Goal: Obtain resource: Download file/media

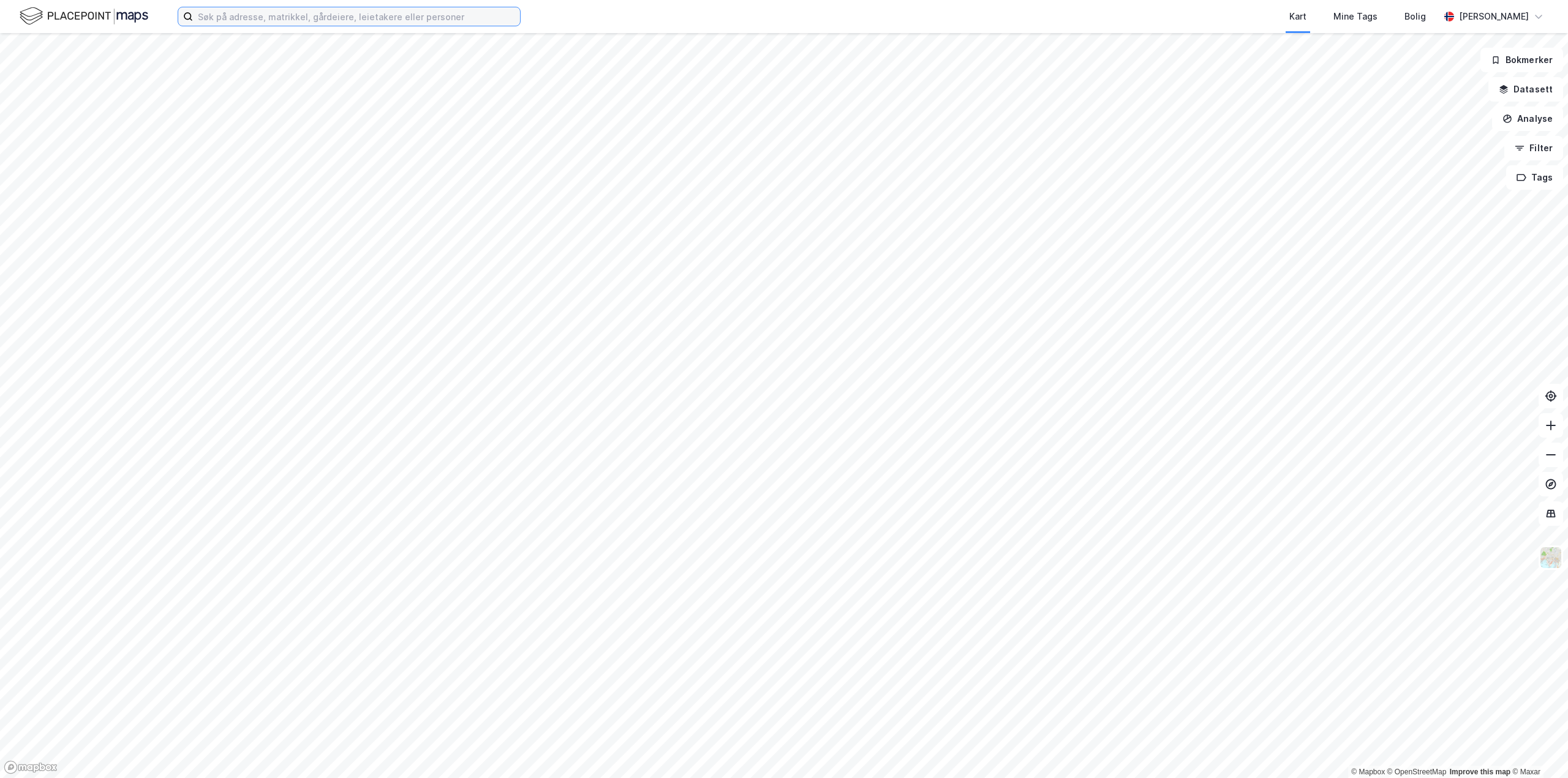
click at [372, 19] on input at bounding box center [356, 17] width 327 height 19
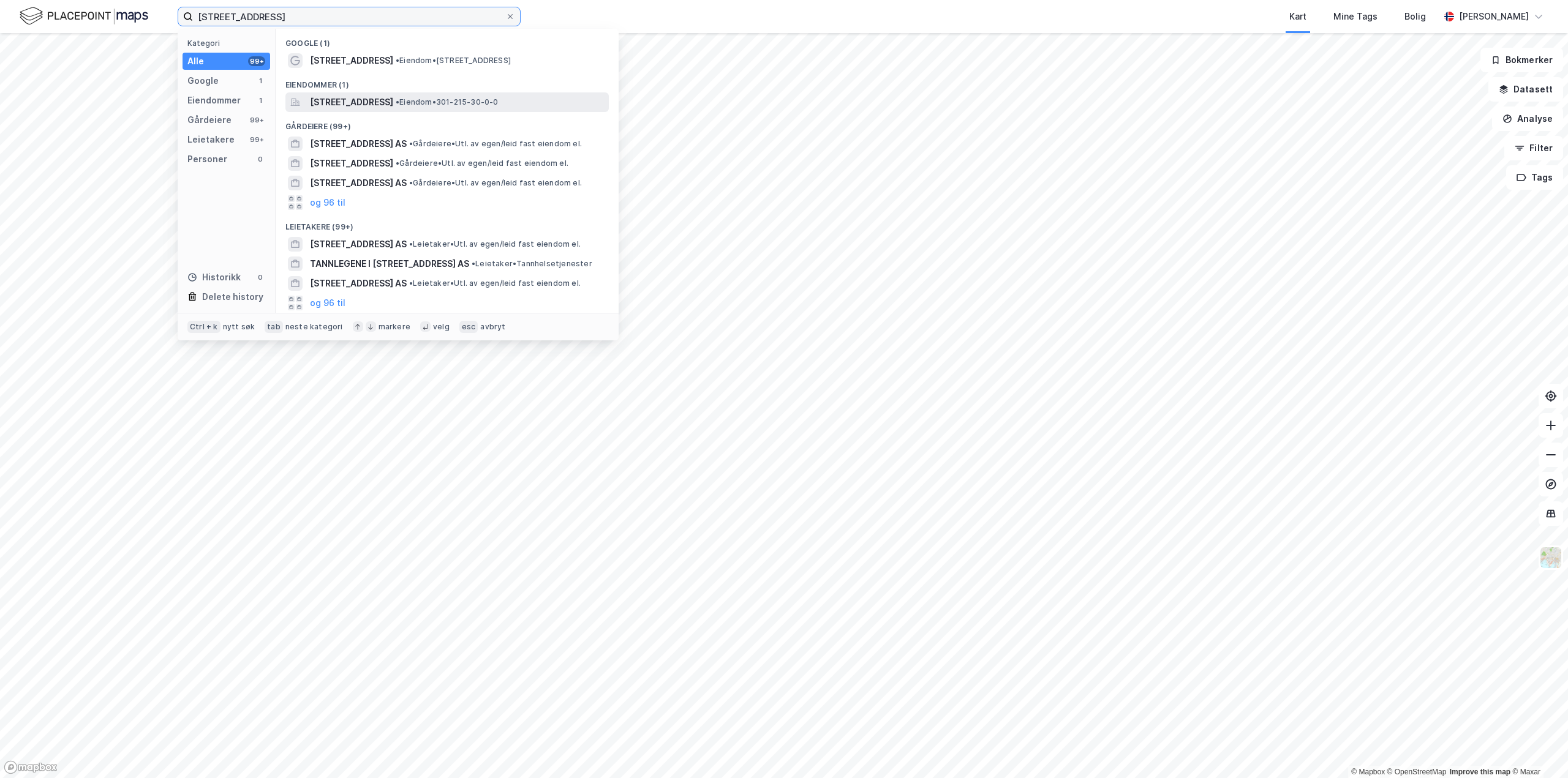
type input "[STREET_ADDRESS]"
click at [478, 98] on span "• Eiendom • 301-215-30-0-0" at bounding box center [447, 103] width 103 height 9
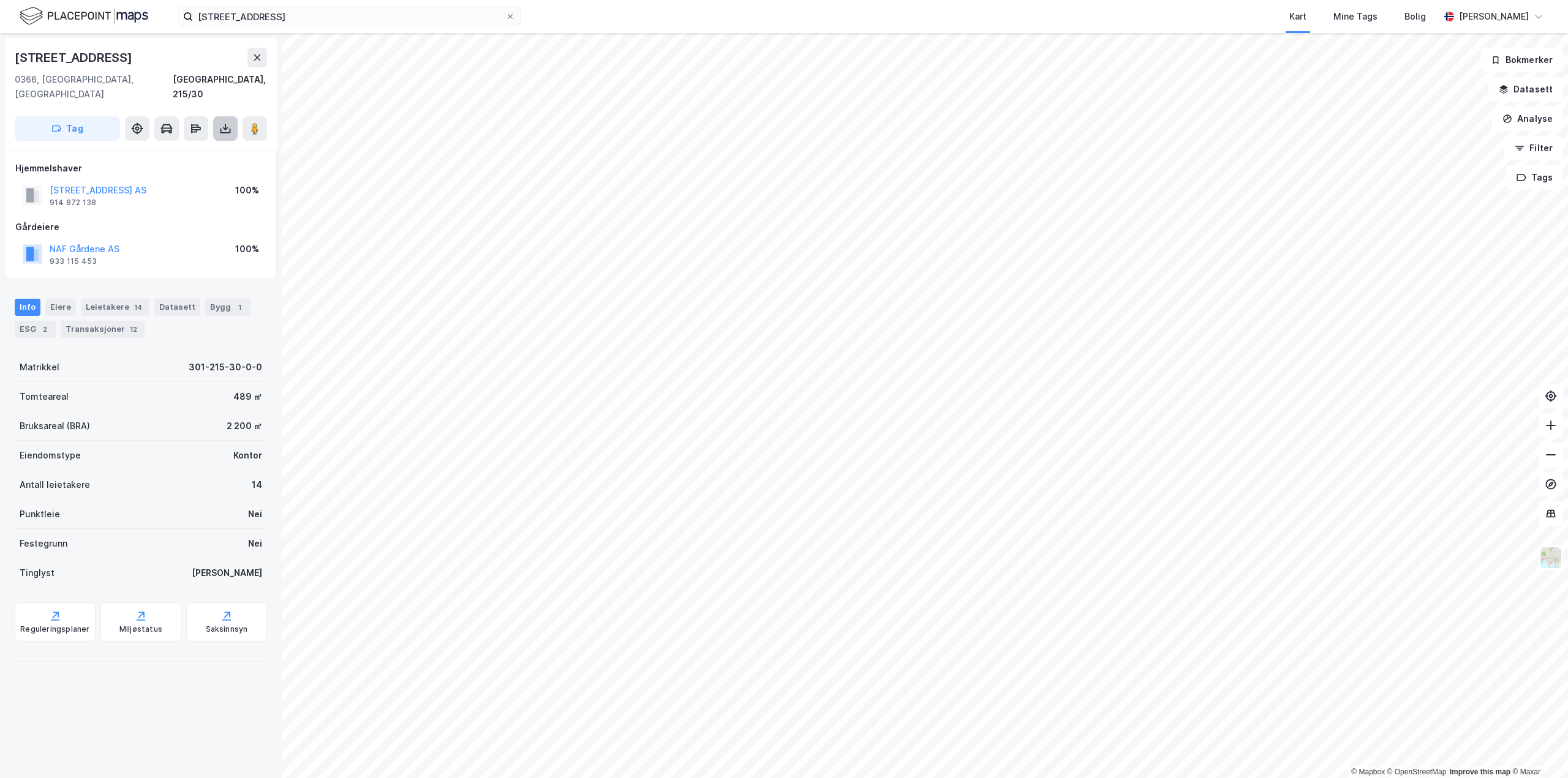
click at [232, 117] on button at bounding box center [226, 129] width 24 height 24
click at [198, 70] on div "[STREET_ADDRESS], 215/30" at bounding box center [141, 74] width 252 height 54
click at [220, 122] on icon at bounding box center [225, 128] width 12 height 12
click at [196, 167] on div "Last ned matrikkelrapport" at bounding box center [179, 172] width 101 height 9
click at [212, 240] on div "NAF Gårdene AS 933 115 453 100%" at bounding box center [140, 254] width 251 height 29
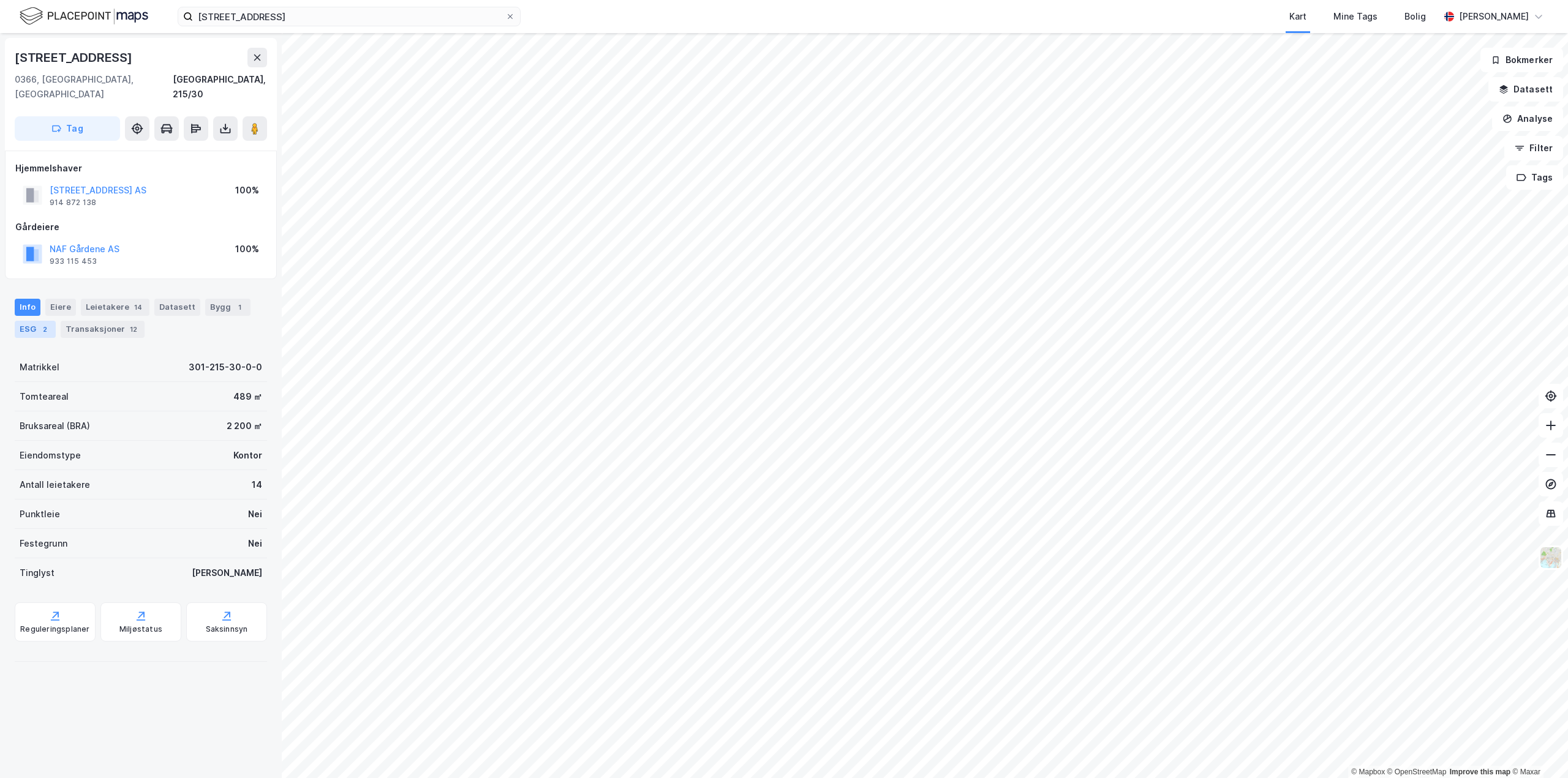
click at [45, 324] on div "2" at bounding box center [44, 329] width 12 height 12
